Goal: Transaction & Acquisition: Purchase product/service

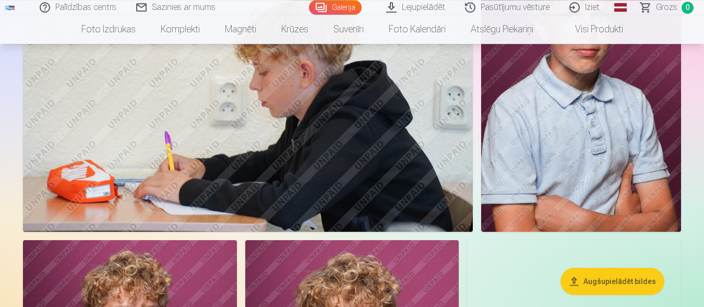
scroll to position [601, 0]
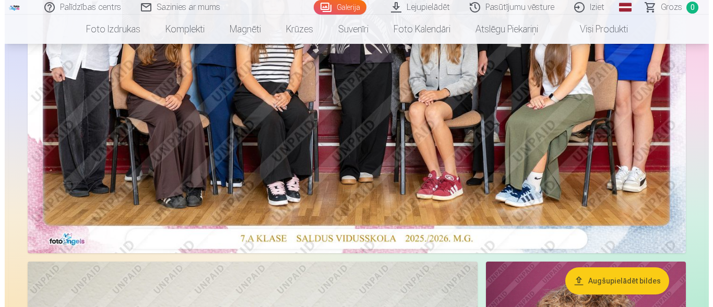
scroll to position [100, 0]
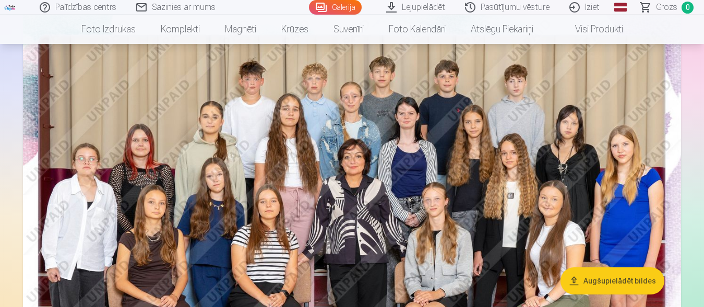
click at [258, 209] on img at bounding box center [352, 234] width 658 height 439
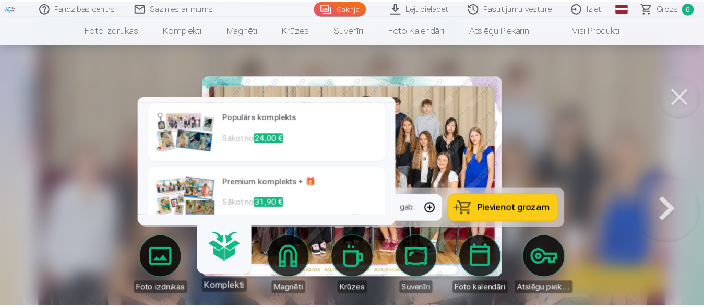
scroll to position [144, 0]
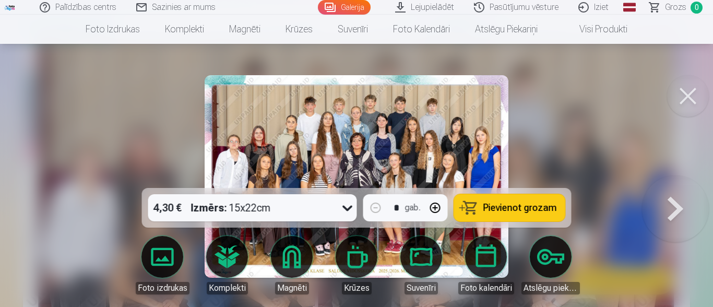
click at [65, 217] on div at bounding box center [356, 153] width 713 height 307
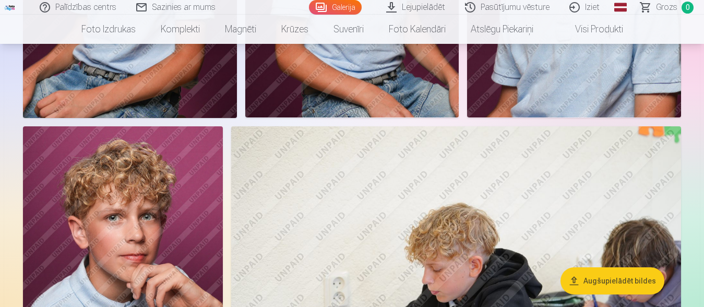
scroll to position [1503, 0]
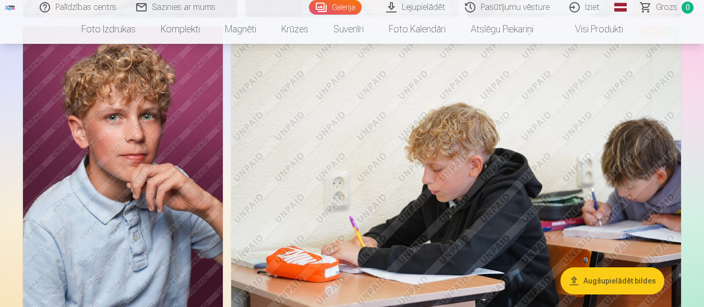
click at [152, 168] on img at bounding box center [123, 176] width 200 height 300
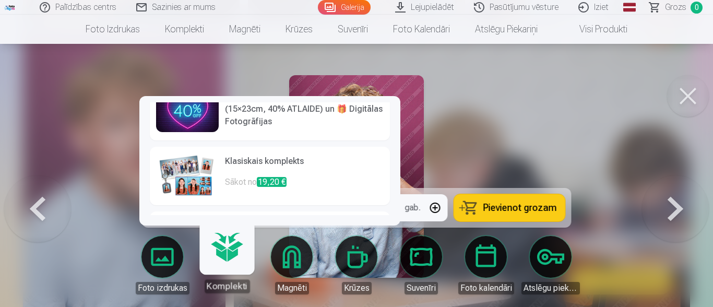
scroll to position [13, 0]
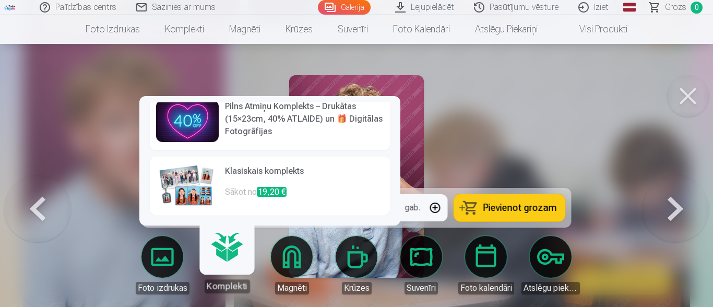
click at [238, 180] on h6 "Klasiskais komplekts" at bounding box center [304, 175] width 159 height 21
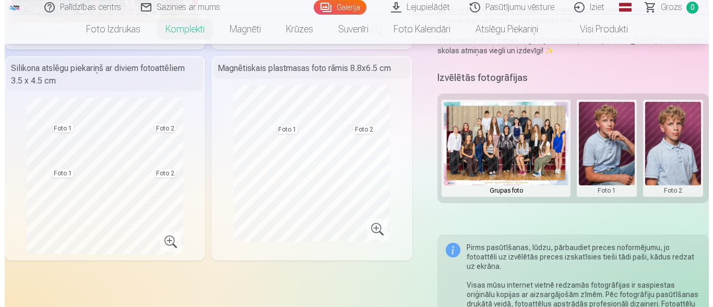
scroll to position [251, 0]
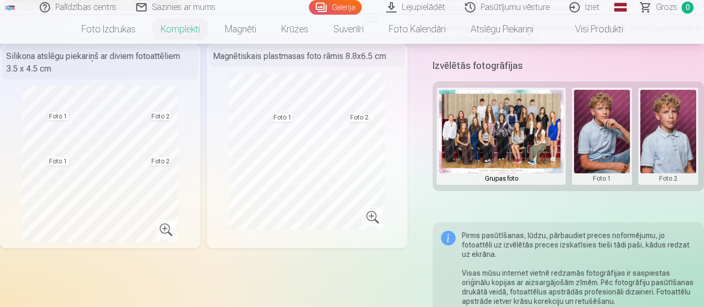
click at [662, 130] on button at bounding box center [668, 136] width 56 height 93
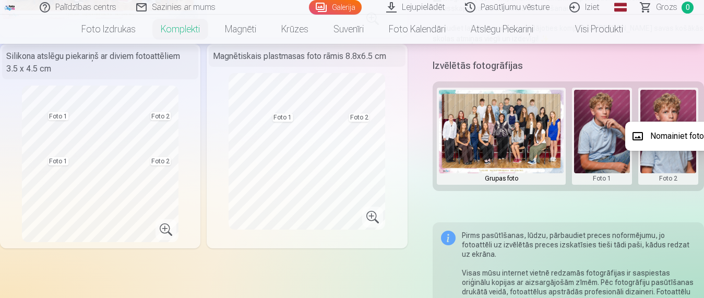
click at [662, 136] on button "Nomainiet foto" at bounding box center [667, 136] width 85 height 29
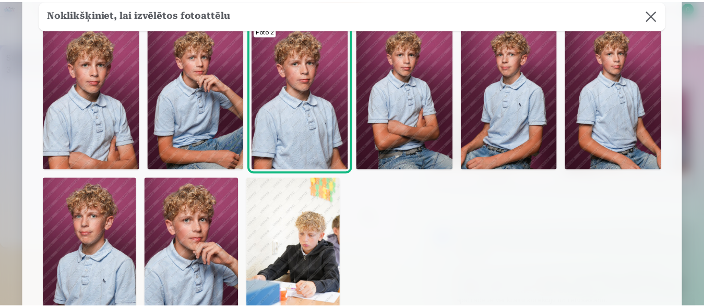
scroll to position [50, 0]
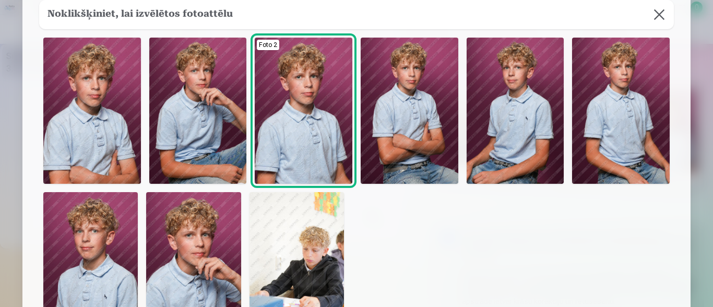
click at [59, 252] on img at bounding box center [90, 263] width 94 height 142
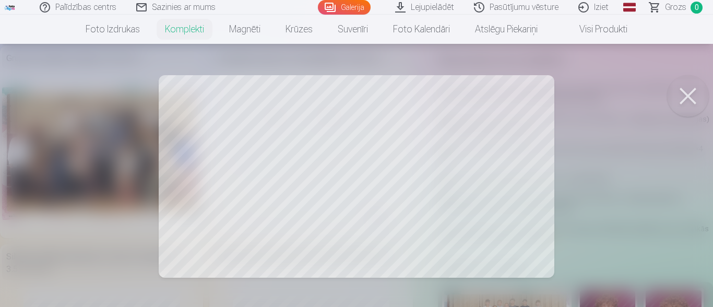
click at [623, 190] on div at bounding box center [356, 153] width 713 height 307
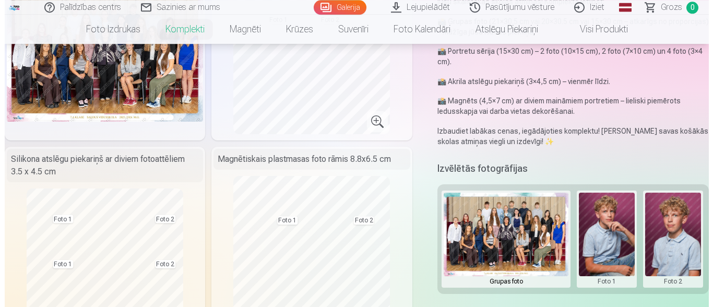
scroll to position [150, 0]
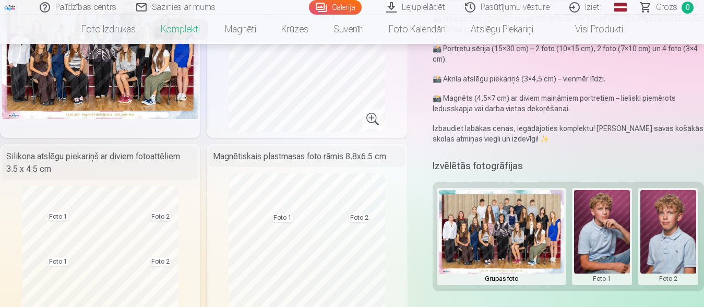
click at [678, 221] on button at bounding box center [668, 236] width 56 height 93
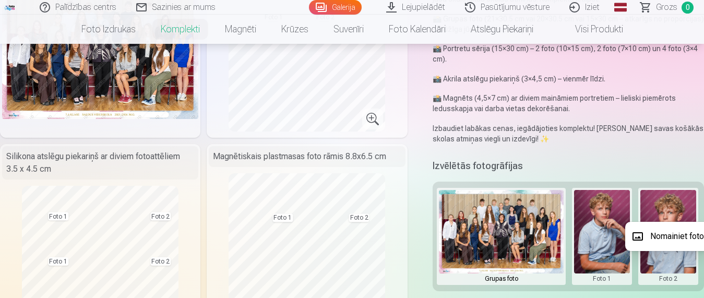
click at [675, 235] on button "Nomainiet foto" at bounding box center [667, 236] width 85 height 29
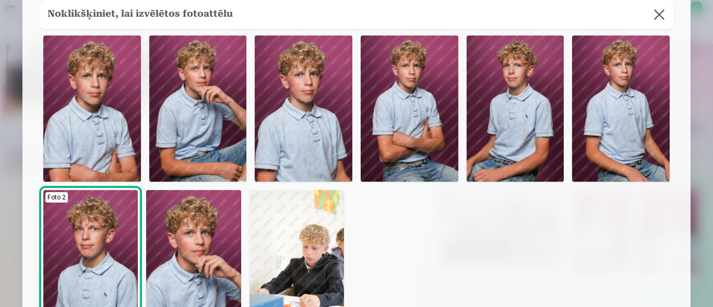
scroll to position [66, 0]
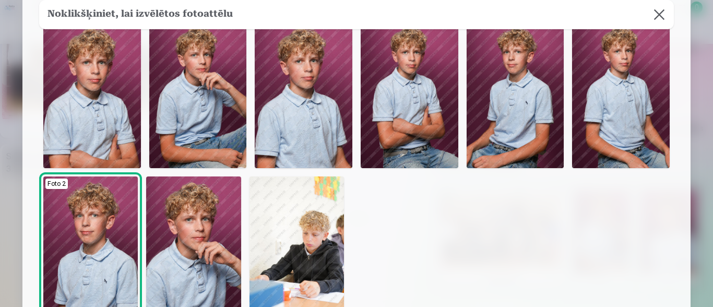
drag, startPoint x: 654, startPoint y: 16, endPoint x: 648, endPoint y: 43, distance: 27.9
click at [655, 16] on button at bounding box center [659, 14] width 29 height 29
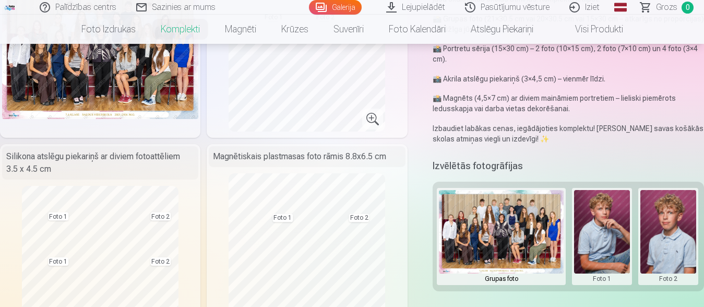
click at [685, 231] on button at bounding box center [668, 236] width 56 height 93
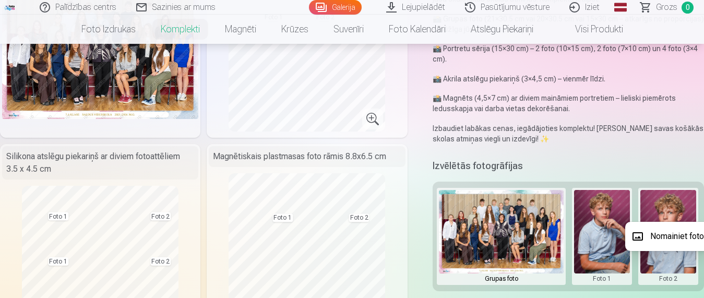
click at [668, 235] on button "Nomainiet foto" at bounding box center [667, 236] width 85 height 29
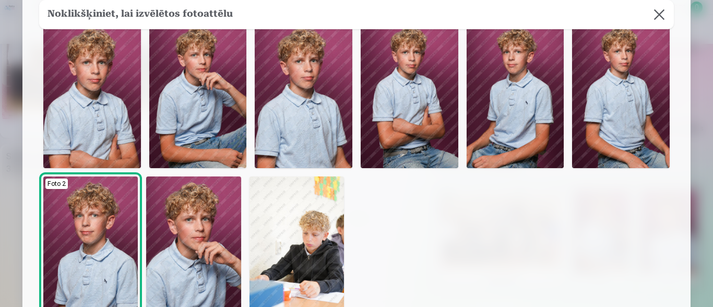
click at [329, 108] on img at bounding box center [304, 95] width 98 height 146
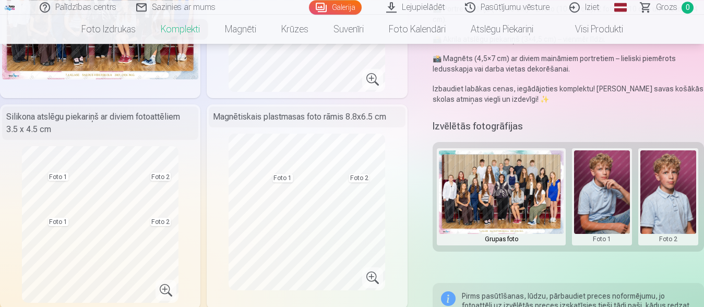
scroll to position [200, 0]
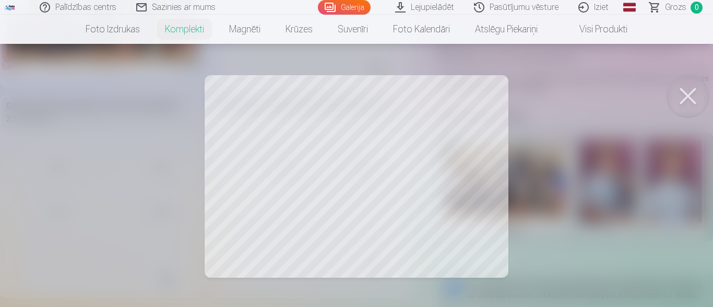
click at [418, 175] on div at bounding box center [356, 153] width 713 height 307
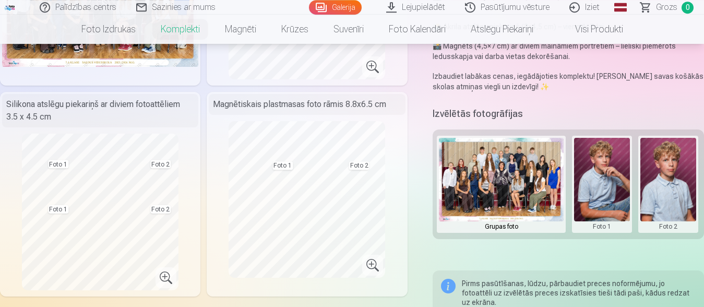
scroll to position [251, 0]
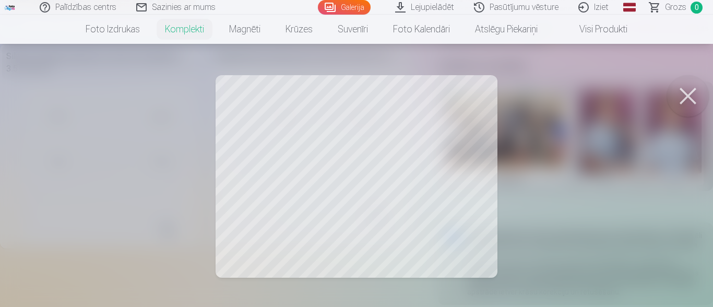
click at [435, 220] on div at bounding box center [356, 153] width 713 height 307
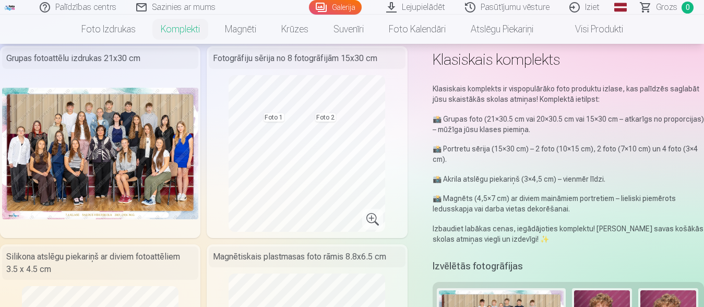
scroll to position [0, 0]
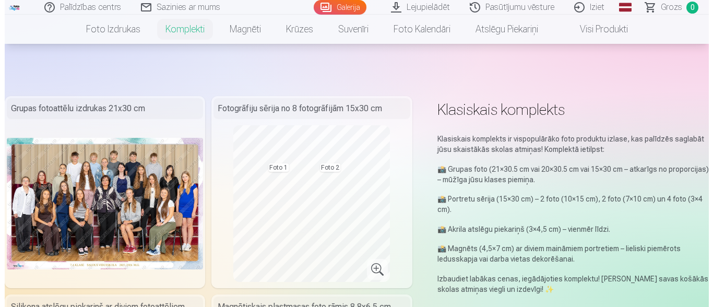
scroll to position [1517, 0]
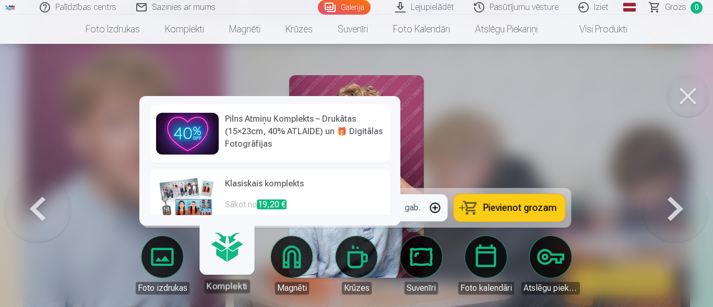
click at [97, 153] on div at bounding box center [356, 153] width 713 height 307
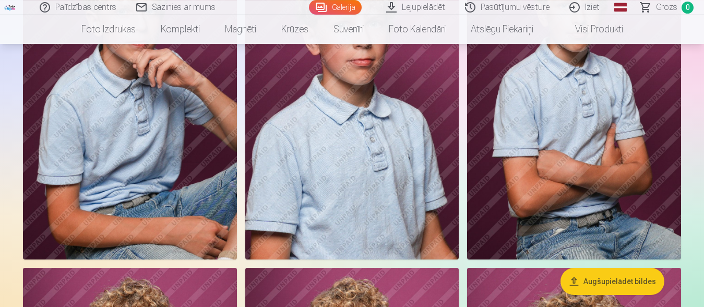
scroll to position [852, 0]
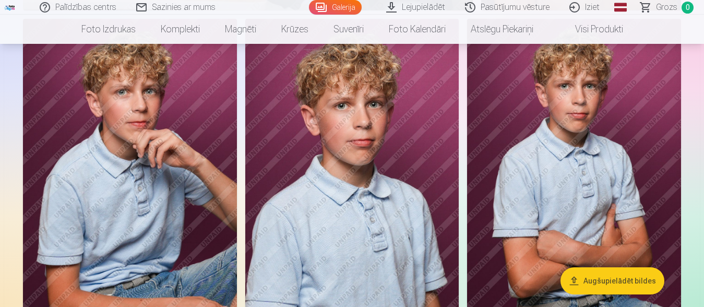
click at [141, 160] on img at bounding box center [130, 179] width 214 height 321
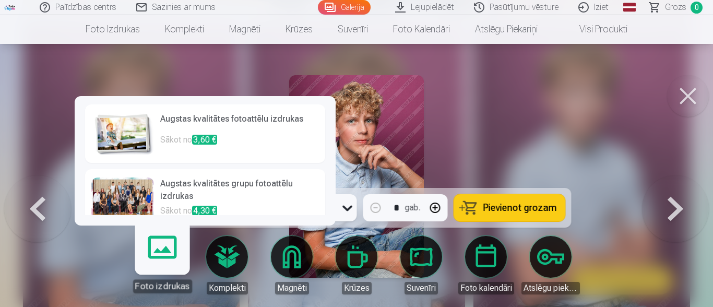
scroll to position [66, 0]
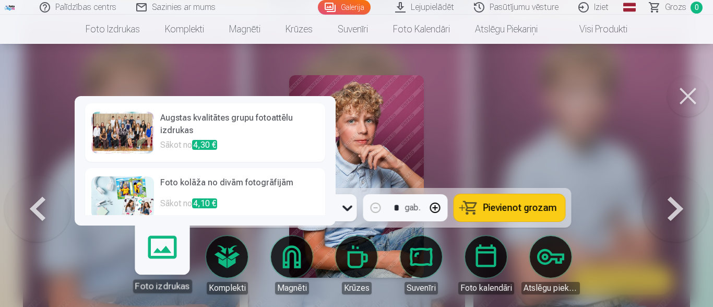
click at [166, 195] on h6 "Foto kolāža no divām fotogrāfijām" at bounding box center [239, 186] width 159 height 21
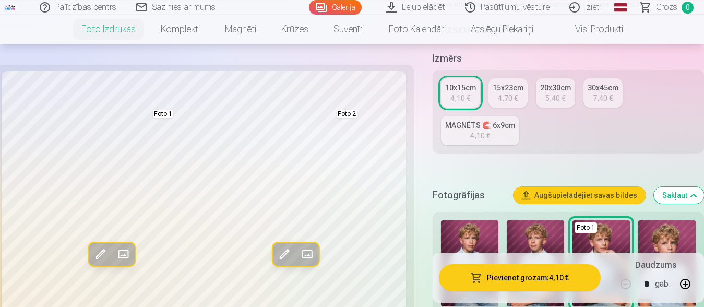
scroll to position [200, 0]
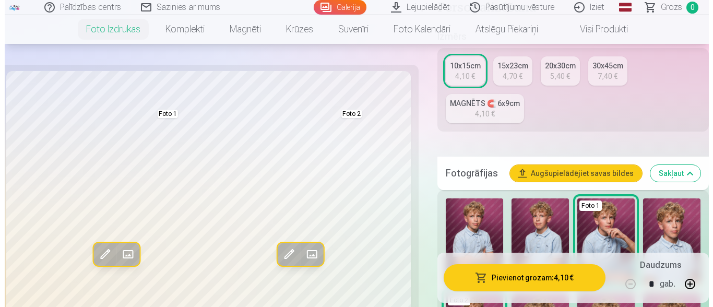
scroll to position [857, 0]
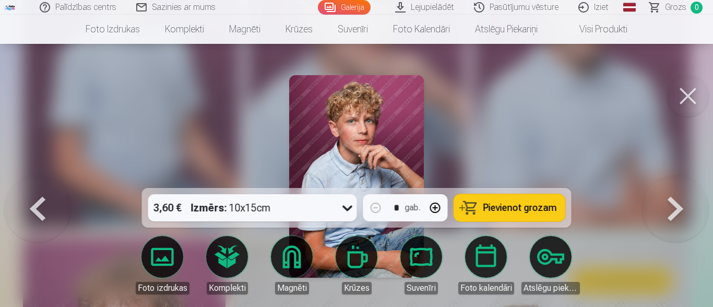
click at [112, 132] on div at bounding box center [356, 153] width 713 height 307
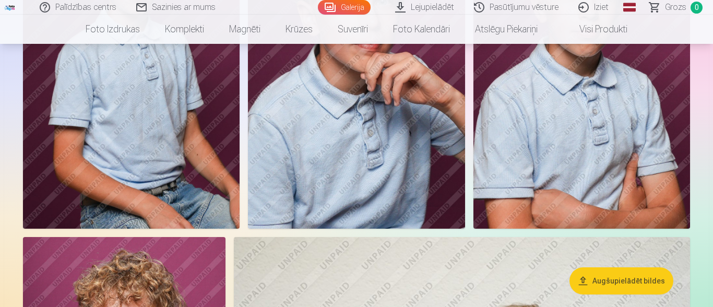
scroll to position [849, 0]
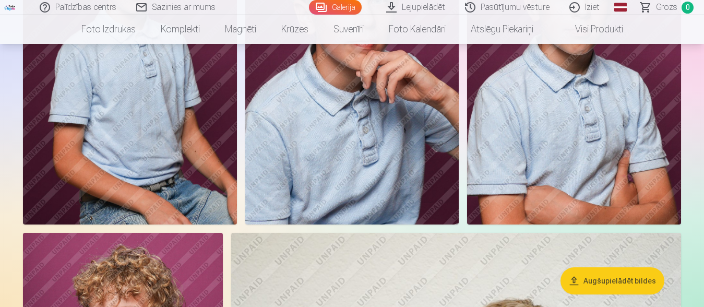
click at [99, 133] on img at bounding box center [130, 63] width 214 height 321
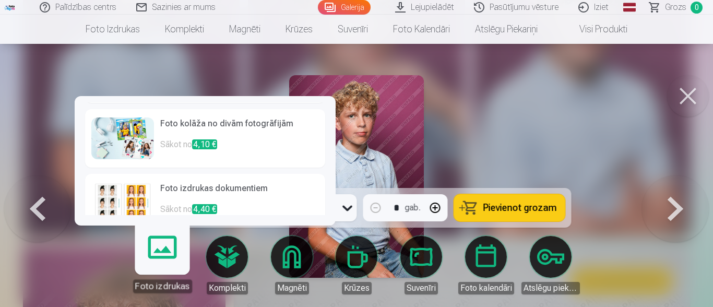
scroll to position [132, 0]
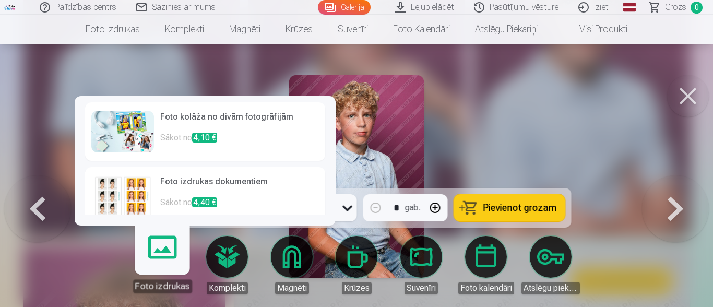
click at [142, 193] on img at bounding box center [122, 196] width 63 height 42
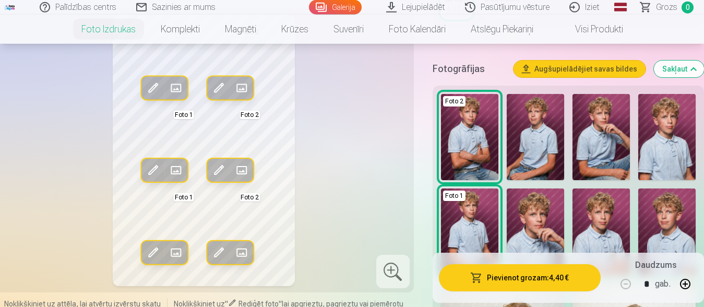
scroll to position [251, 0]
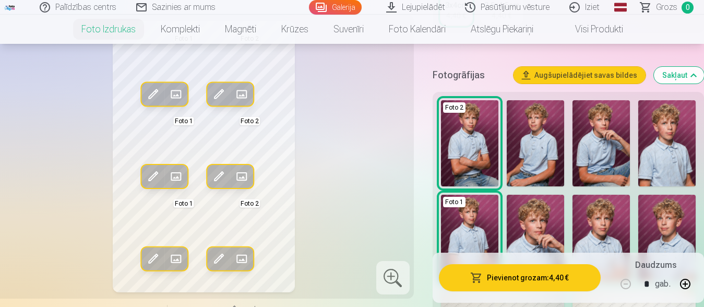
click at [606, 153] on img at bounding box center [601, 143] width 57 height 86
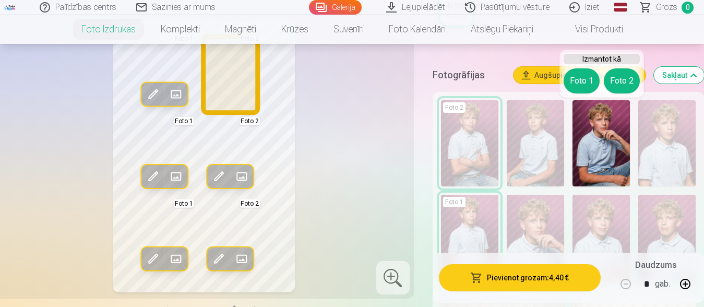
click at [619, 84] on button "Foto 2" at bounding box center [622, 80] width 36 height 25
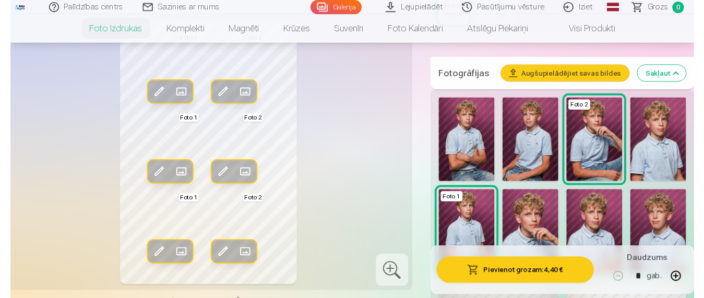
scroll to position [301, 0]
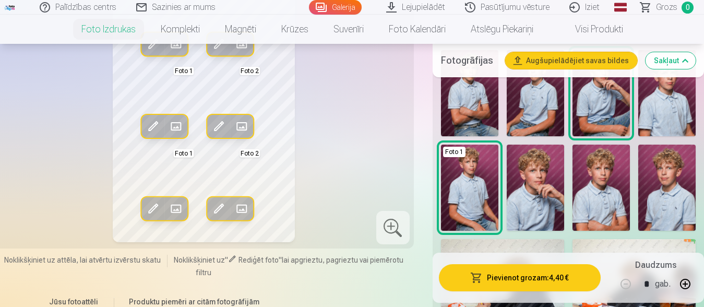
click at [670, 109] on img at bounding box center [666, 93] width 57 height 86
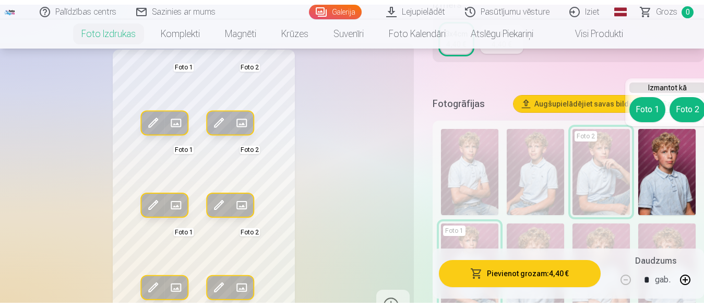
scroll to position [150, 0]
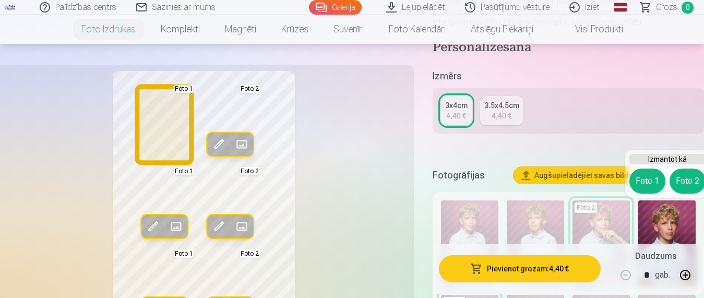
click at [650, 183] on button "Foto 1" at bounding box center [647, 181] width 36 height 25
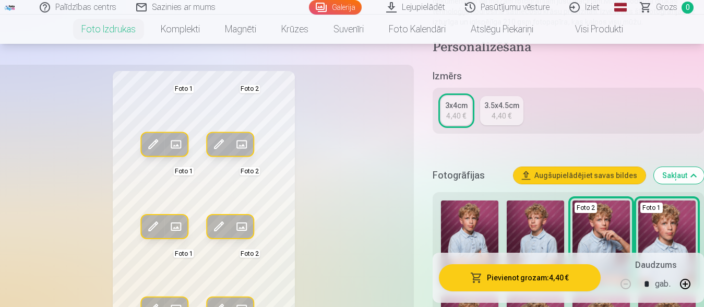
click at [361, 199] on div "Rediģēt foto Aizstāt Foto 1 Rediģēt foto Aizstāt Foto 2 Rediģēt foto Aizstāt Fo…" at bounding box center [204, 206] width 408 height 271
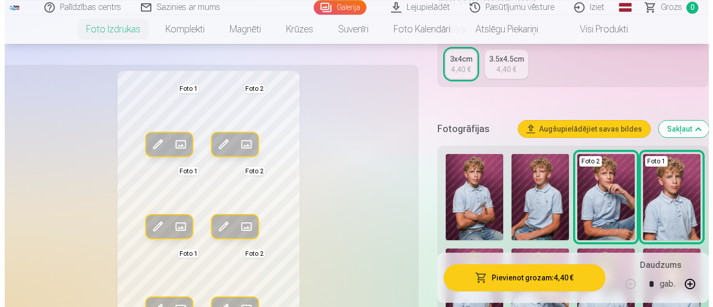
scroll to position [200, 0]
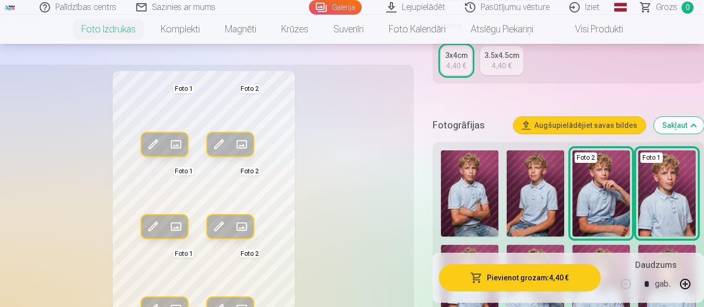
click at [522, 274] on button "Pievienot grozam : 4,40 €" at bounding box center [520, 277] width 162 height 27
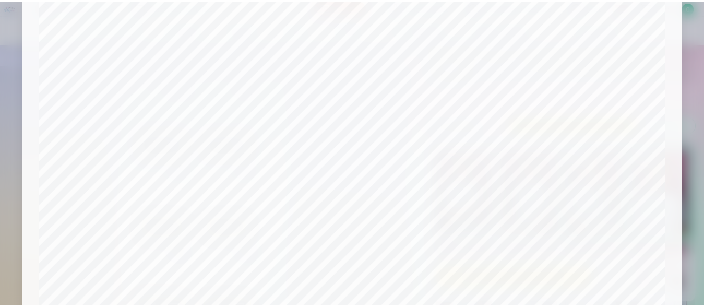
scroll to position [395, 0]
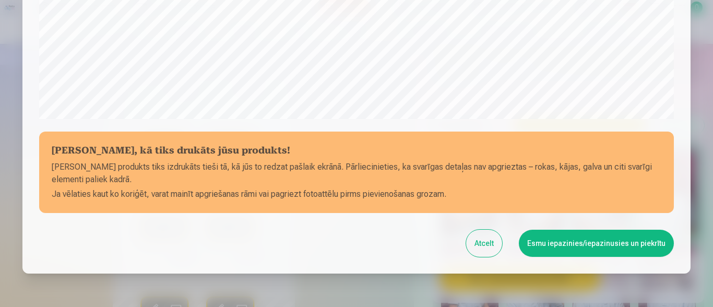
click at [485, 245] on button "Atcelt" at bounding box center [484, 243] width 36 height 27
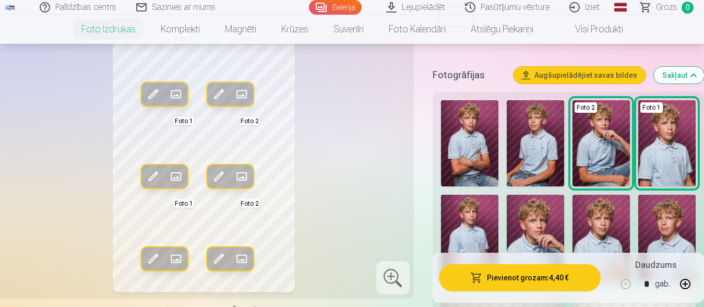
scroll to position [301, 0]
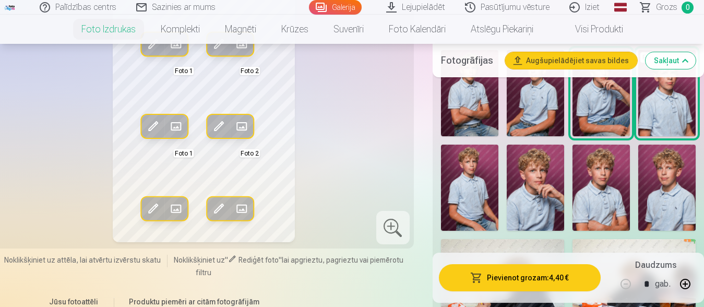
click at [611, 200] on img at bounding box center [601, 188] width 57 height 86
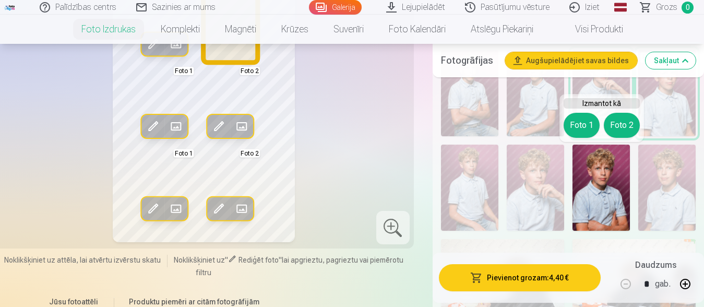
click at [626, 117] on button "Foto 2" at bounding box center [622, 125] width 36 height 25
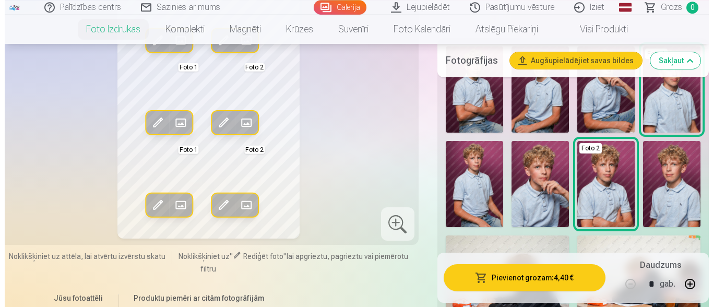
scroll to position [351, 0]
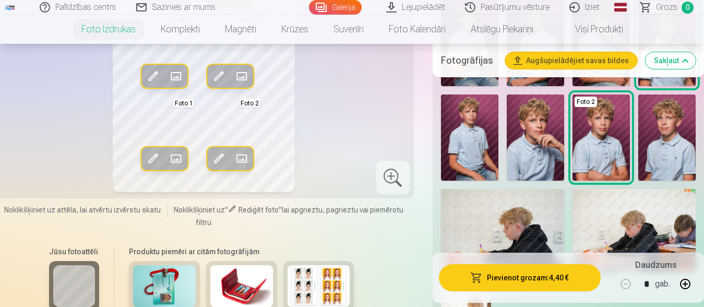
click at [507, 281] on button "Pievienot grozam : 4,40 €" at bounding box center [520, 277] width 162 height 27
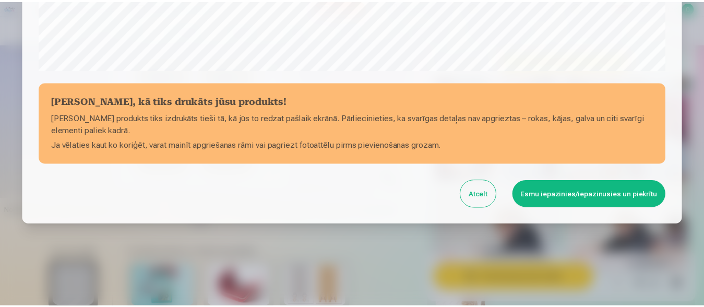
scroll to position [445, 0]
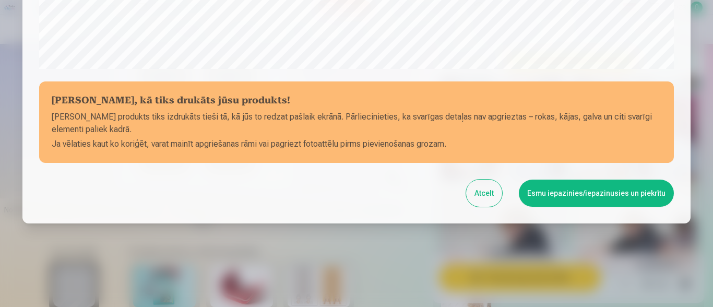
click at [551, 194] on button "Esmu iepazinies/iepazinusies un piekrītu" at bounding box center [596, 193] width 155 height 27
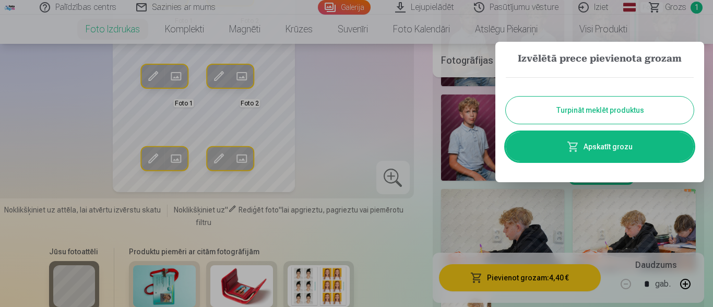
click at [344, 111] on div at bounding box center [356, 153] width 713 height 307
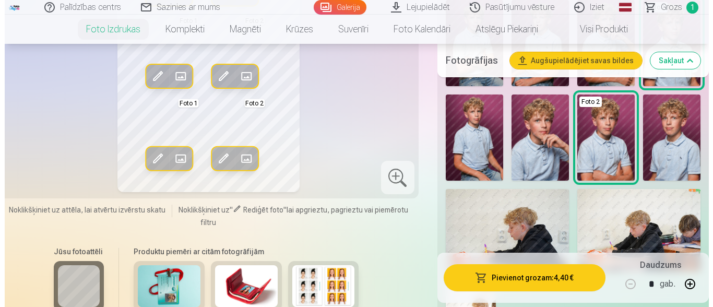
scroll to position [849, 0]
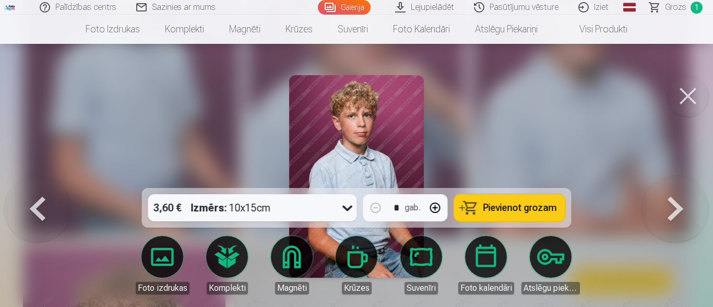
click at [126, 149] on div at bounding box center [356, 153] width 713 height 307
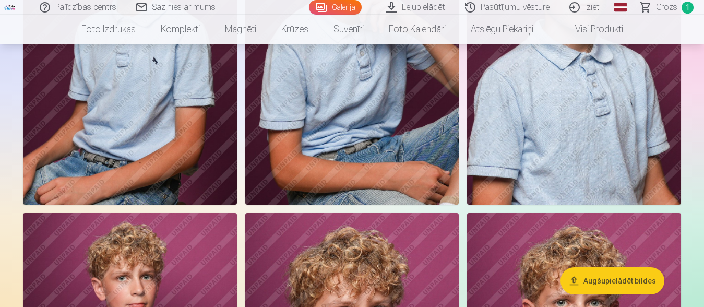
scroll to position [439, 0]
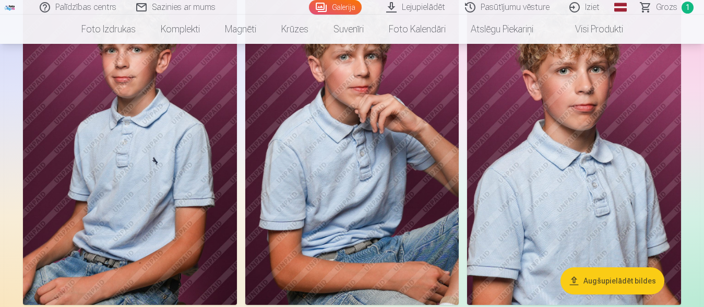
click at [316, 178] on img at bounding box center [352, 144] width 214 height 321
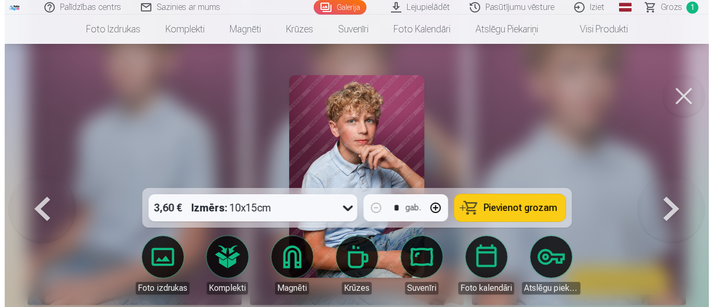
scroll to position [444, 0]
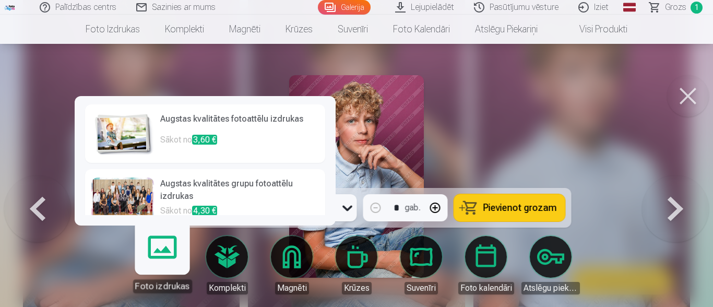
click at [245, 129] on h6 "Augstas kvalitātes fotoattēlu izdrukas" at bounding box center [239, 123] width 159 height 21
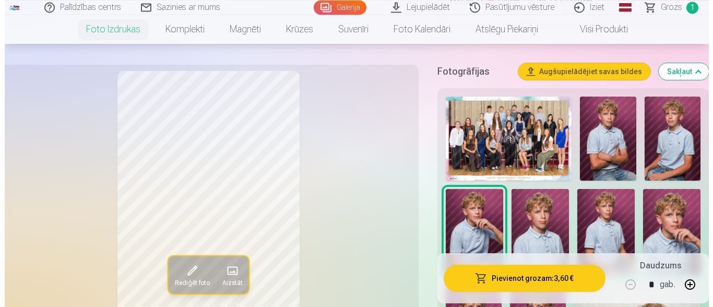
scroll to position [351, 0]
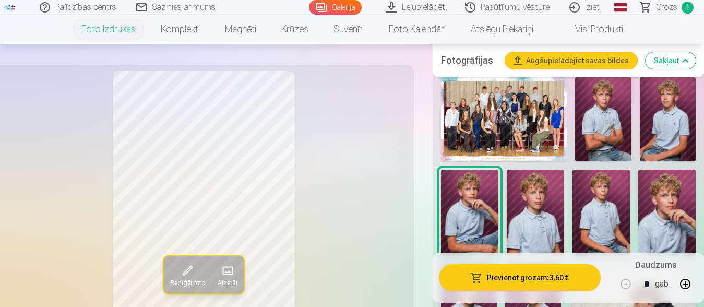
click at [522, 277] on button "Pievienot grozam : 3,60 €" at bounding box center [520, 277] width 162 height 27
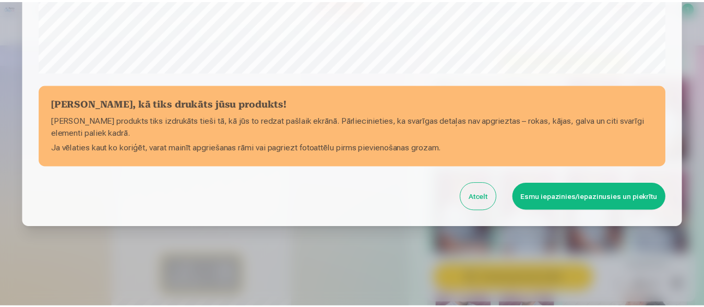
scroll to position [445, 0]
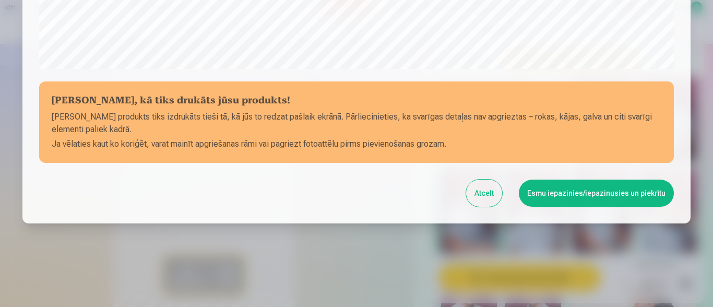
click at [572, 192] on button "Esmu iepazinies/iepazinusies un piekrītu" at bounding box center [596, 193] width 155 height 27
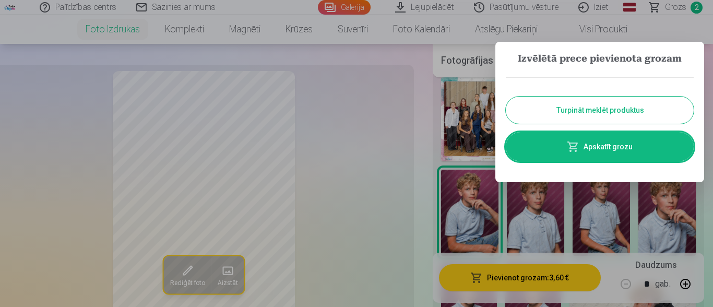
click at [115, 133] on div at bounding box center [356, 153] width 713 height 307
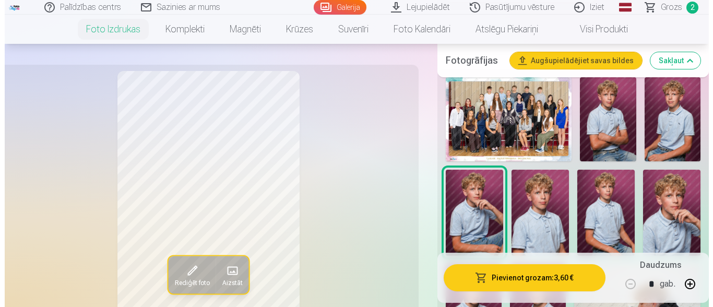
scroll to position [444, 0]
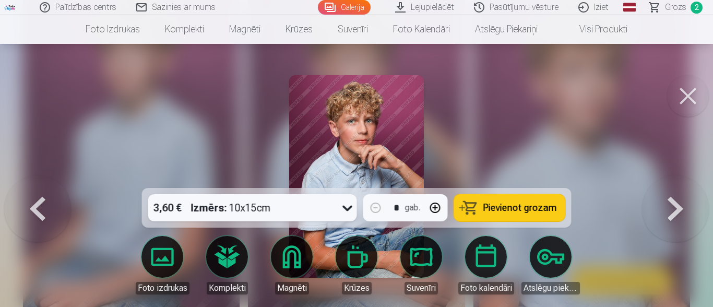
click at [97, 149] on div at bounding box center [356, 153] width 713 height 307
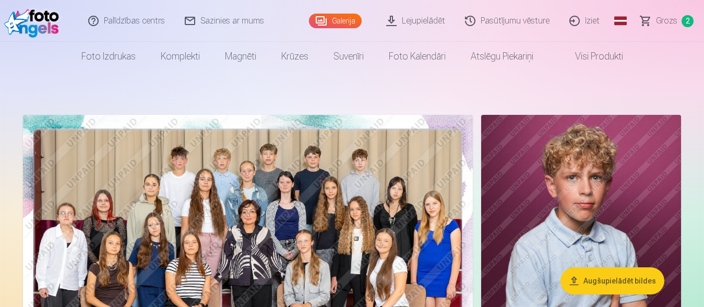
click at [130, 215] on img at bounding box center [248, 265] width 450 height 300
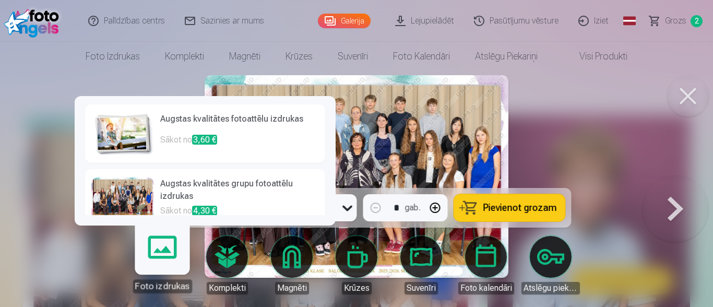
click at [194, 127] on h6 "Augstas kvalitātes fotoattēlu izdrukas" at bounding box center [239, 123] width 159 height 21
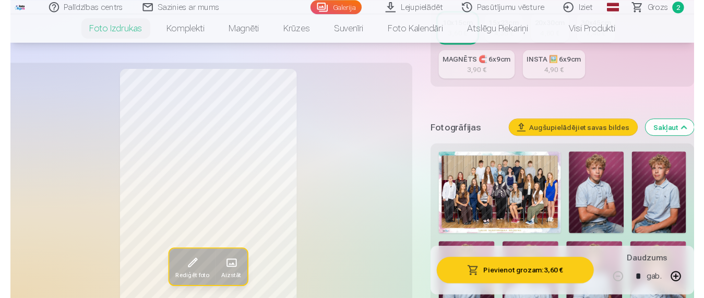
scroll to position [301, 0]
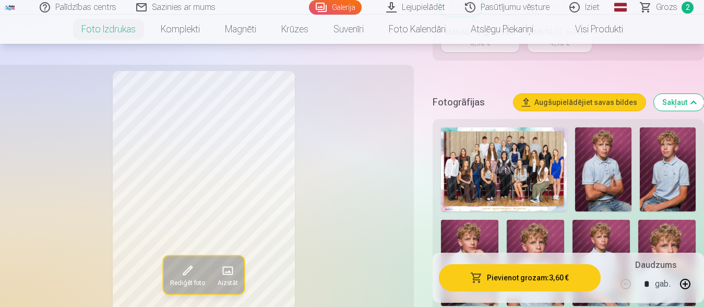
click at [475, 158] on img at bounding box center [504, 169] width 126 height 84
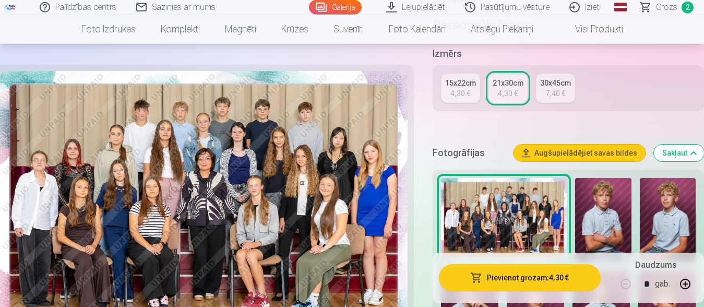
scroll to position [251, 0]
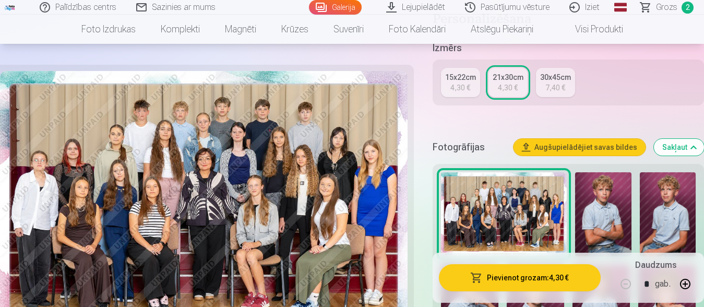
click at [472, 84] on link "15x22cm 4,30 €" at bounding box center [460, 82] width 39 height 29
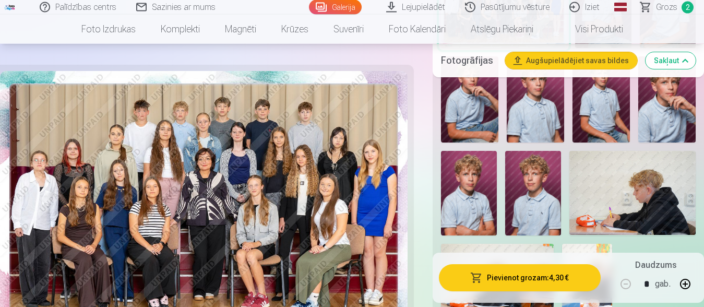
scroll to position [451, 0]
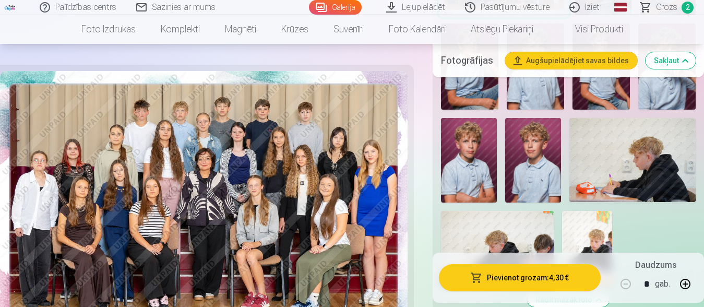
click at [576, 282] on button "Pievienot grozam : 4,30 €" at bounding box center [520, 277] width 162 height 27
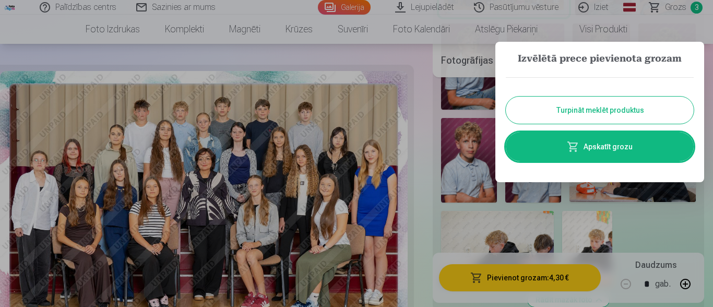
click at [397, 139] on div at bounding box center [356, 153] width 713 height 307
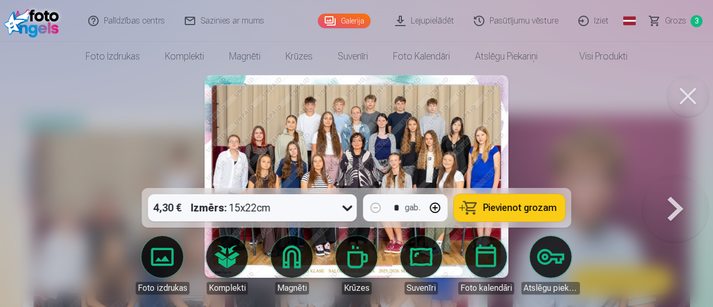
click at [117, 152] on div at bounding box center [356, 153] width 713 height 307
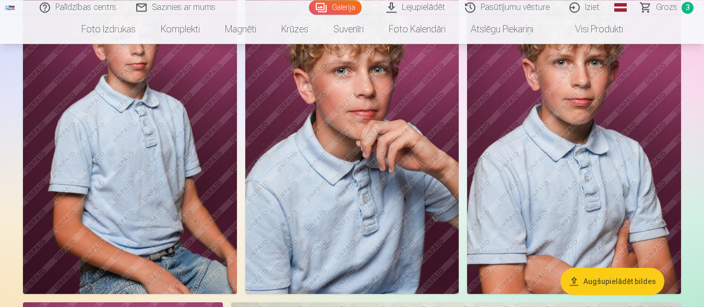
scroll to position [752, 0]
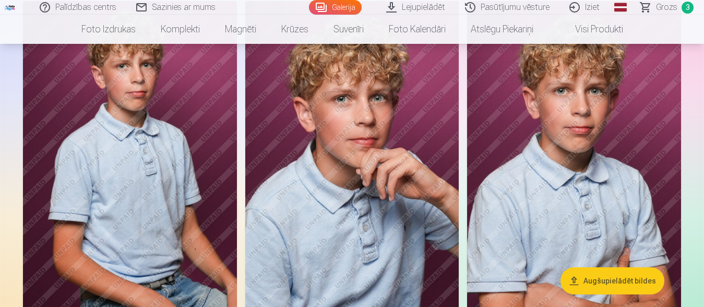
click at [341, 198] on img at bounding box center [352, 161] width 214 height 321
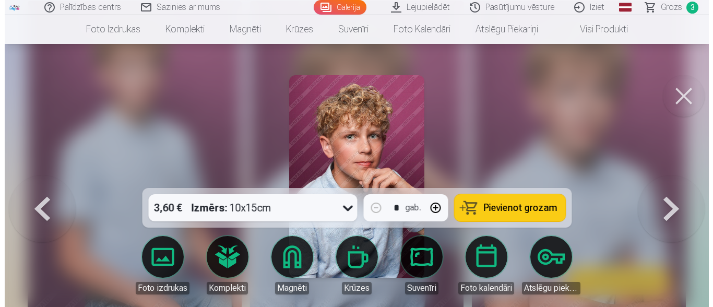
scroll to position [760, 0]
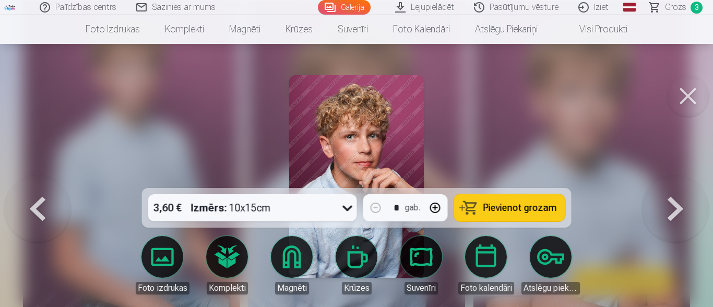
click at [547, 205] on span "Pievienot grozam" at bounding box center [520, 207] width 74 height 9
click at [695, 8] on span "4" at bounding box center [696, 8] width 12 height 12
